Goal: Task Accomplishment & Management: Use online tool/utility

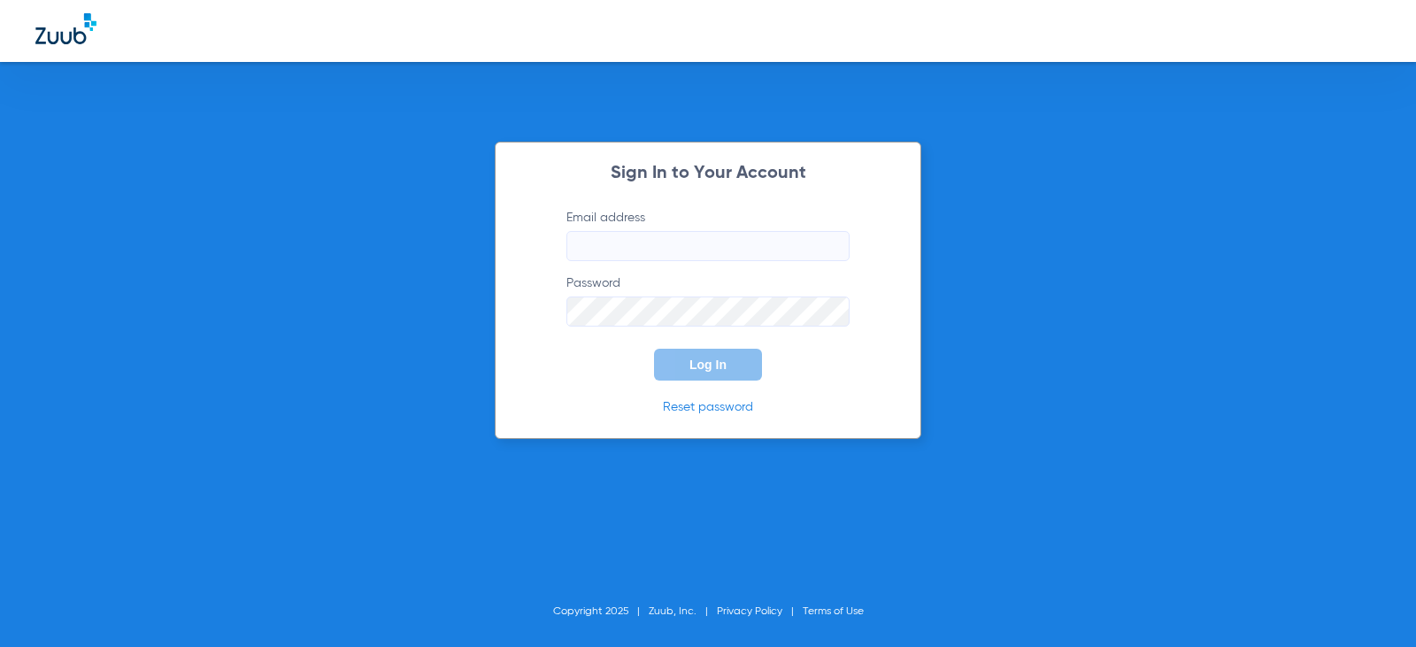
click at [672, 247] on input "Email address" at bounding box center [707, 246] width 283 height 30
type input "[EMAIL_ADDRESS][DOMAIN_NAME]"
click at [654, 349] on button "Log In" at bounding box center [708, 365] width 108 height 32
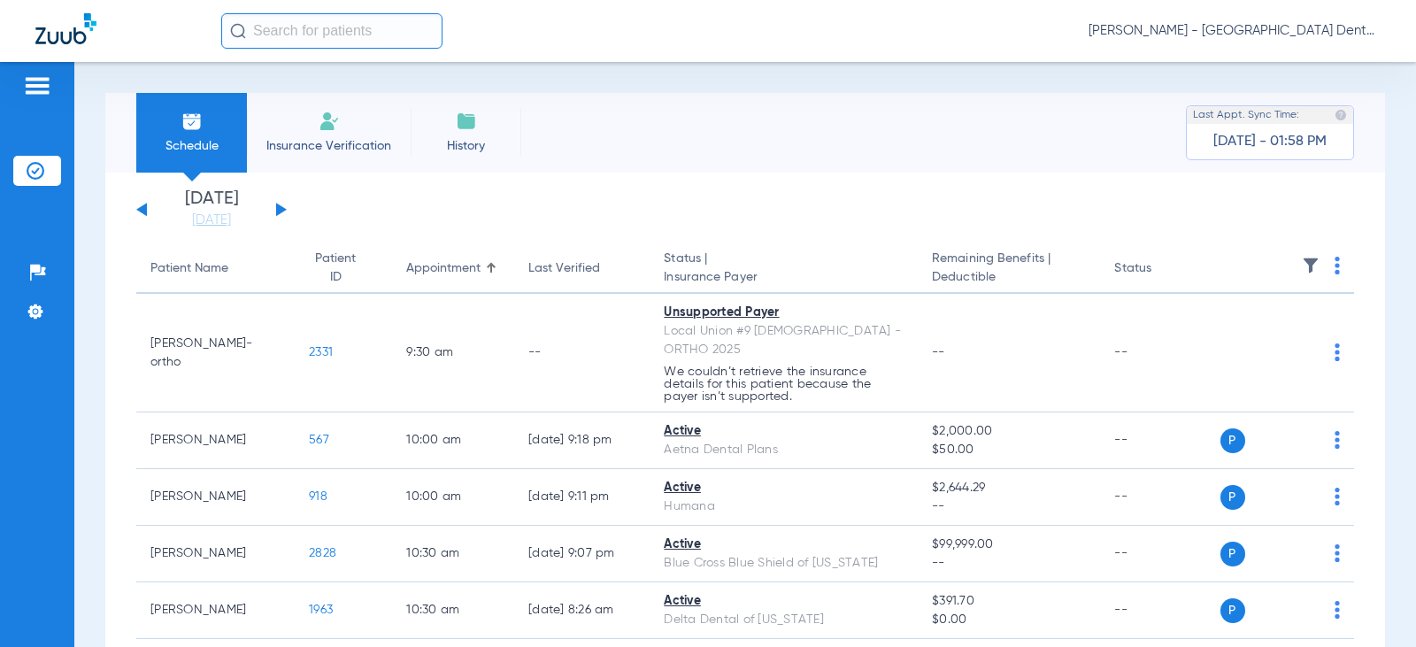
click at [265, 31] on input "text" at bounding box center [331, 30] width 221 height 35
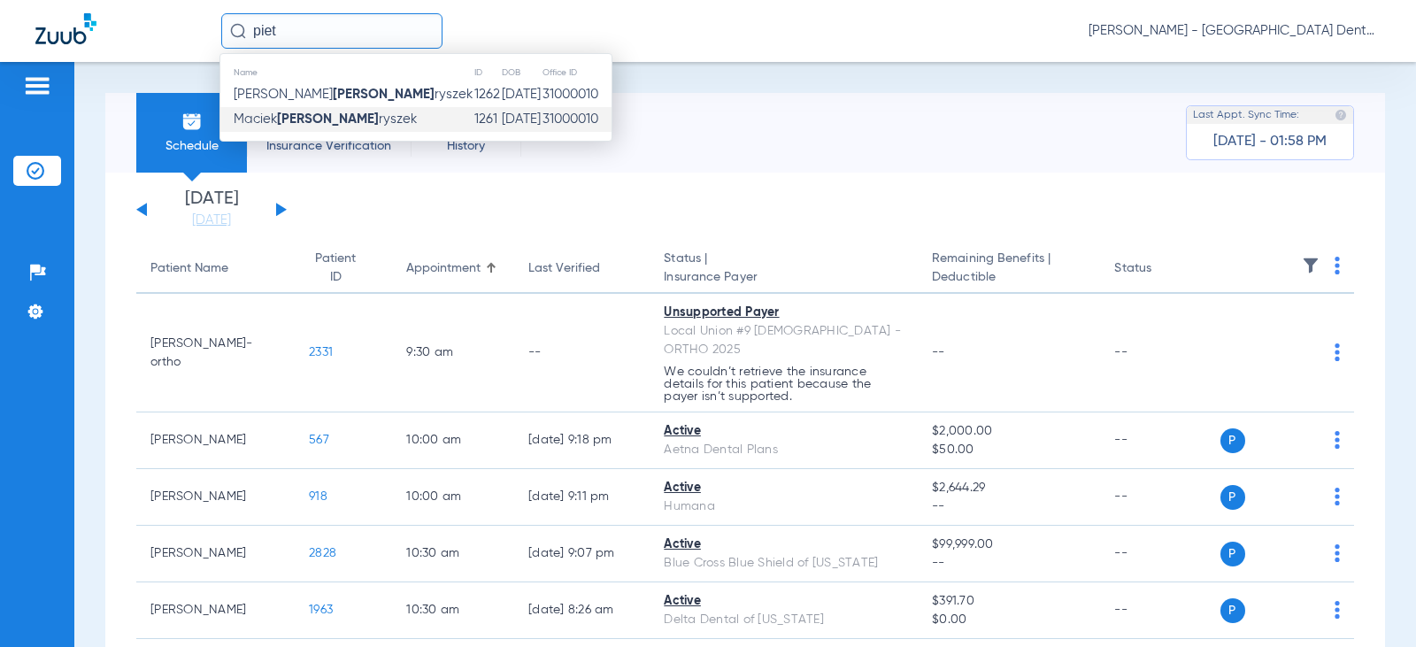
type input "piet"
click at [473, 117] on td "1261" at bounding box center [486, 119] width 27 height 25
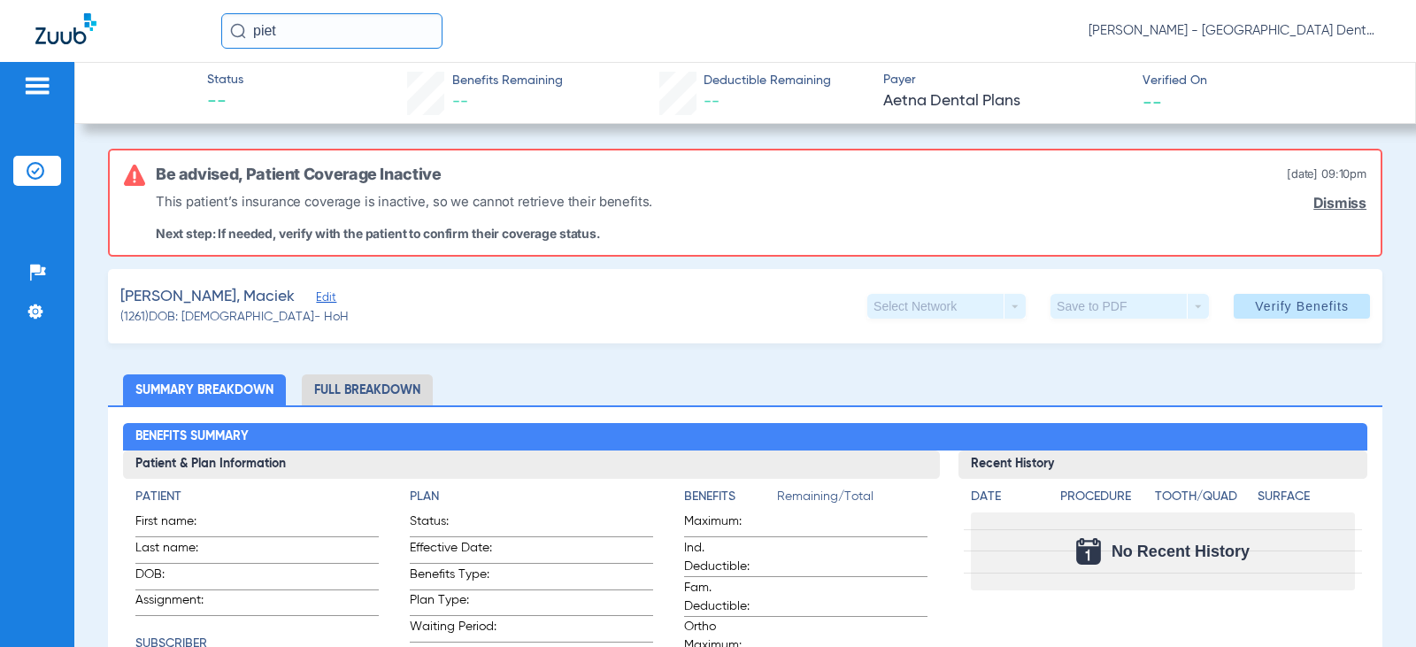
click at [1332, 201] on link "Dismiss" at bounding box center [1339, 203] width 53 height 17
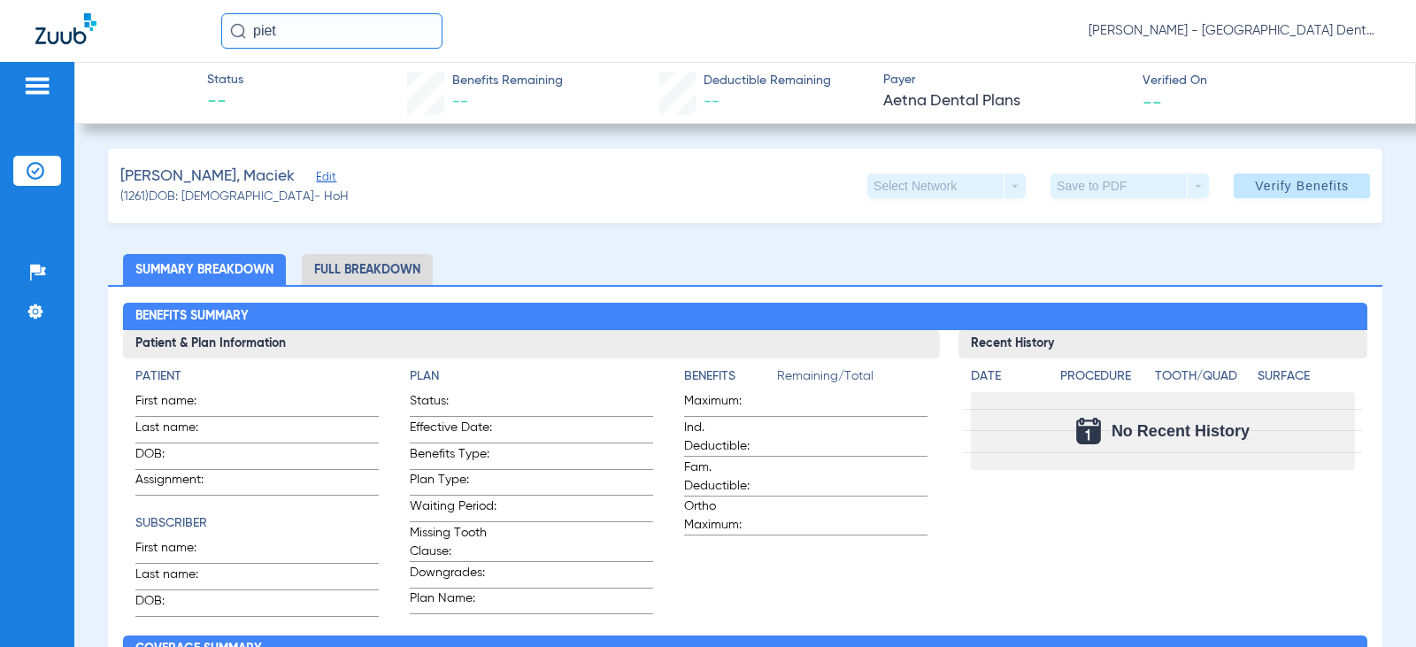
click at [316, 175] on span "Edit" at bounding box center [324, 179] width 16 height 17
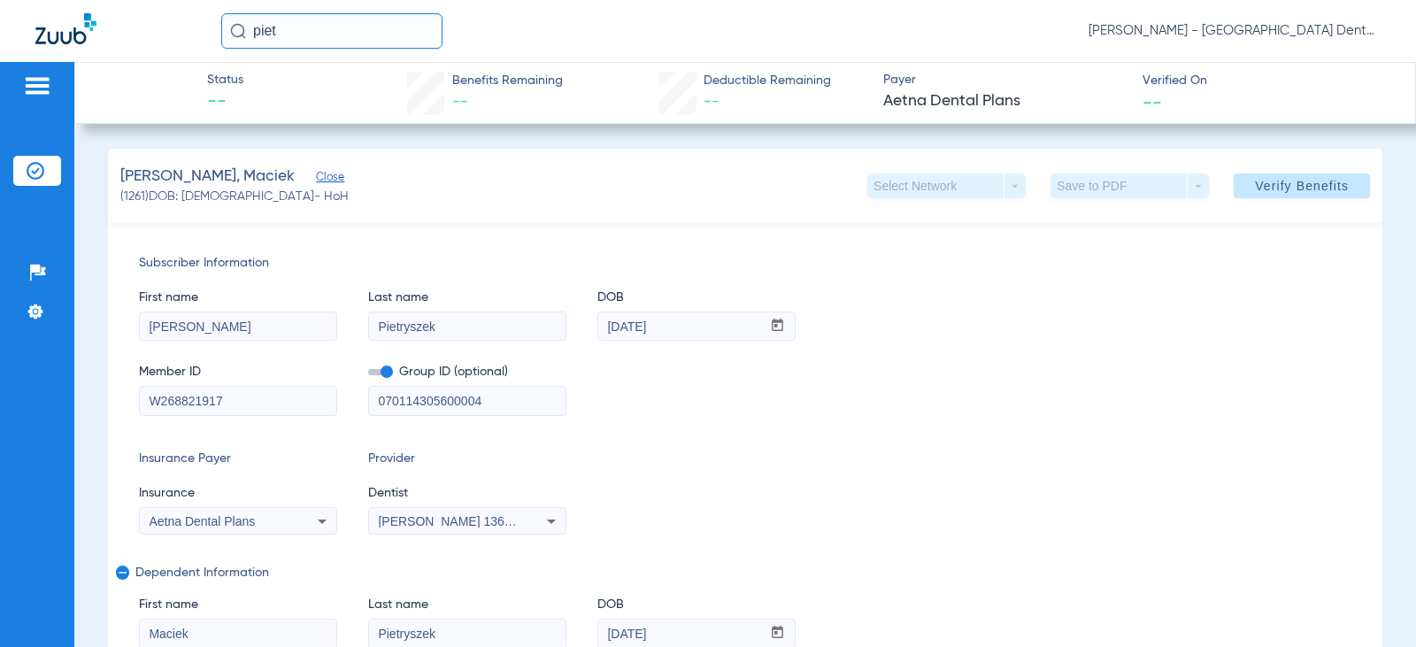
click at [316, 177] on span "Close" at bounding box center [324, 179] width 16 height 17
